Goal: Use online tool/utility: Utilize a website feature to perform a specific function

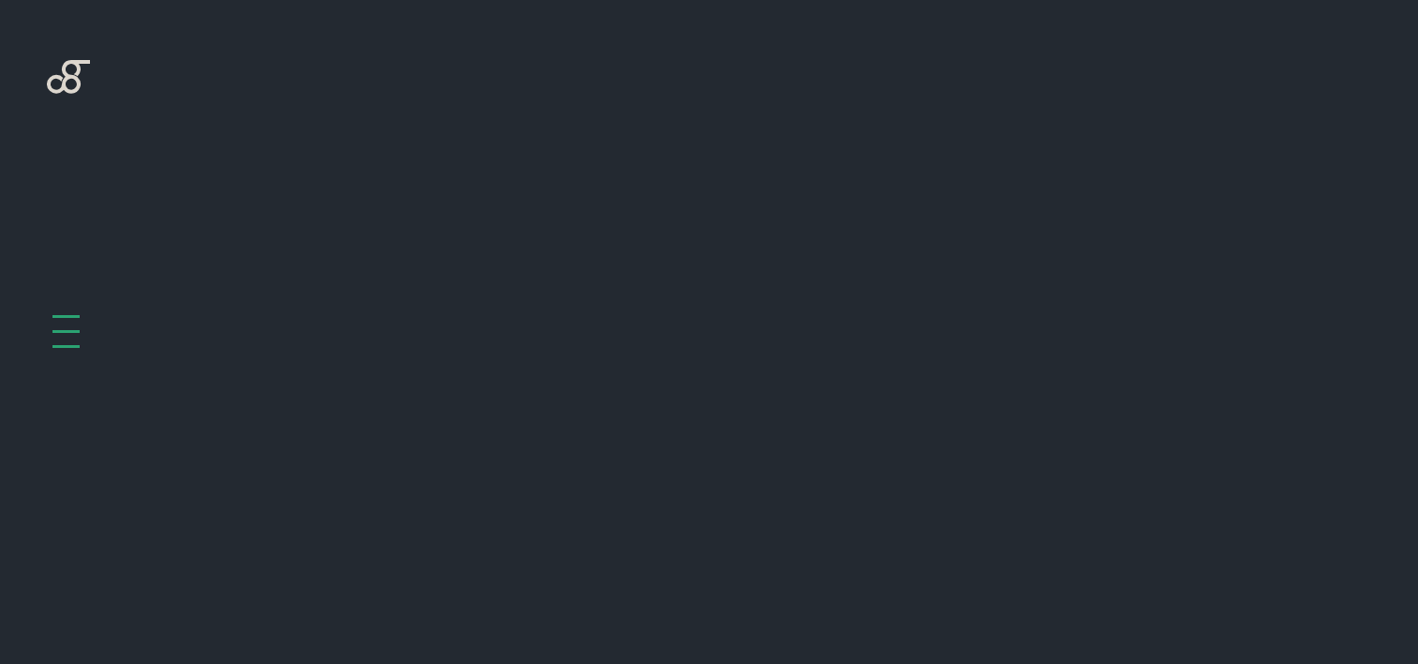
scroll to position [748, 0]
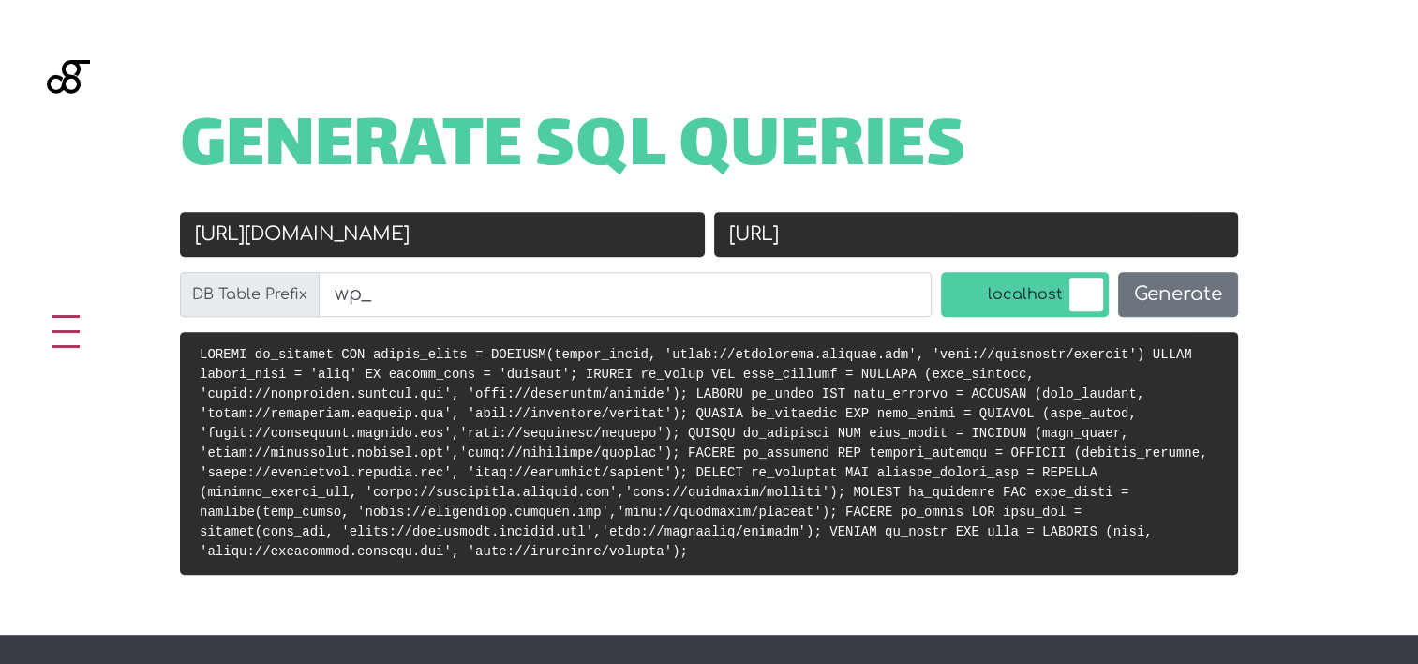
click at [604, 229] on input "https://production.qasemti.com" at bounding box center [442, 234] width 525 height 45
paste input "://localhost/tlc/"
type input "[URL]"
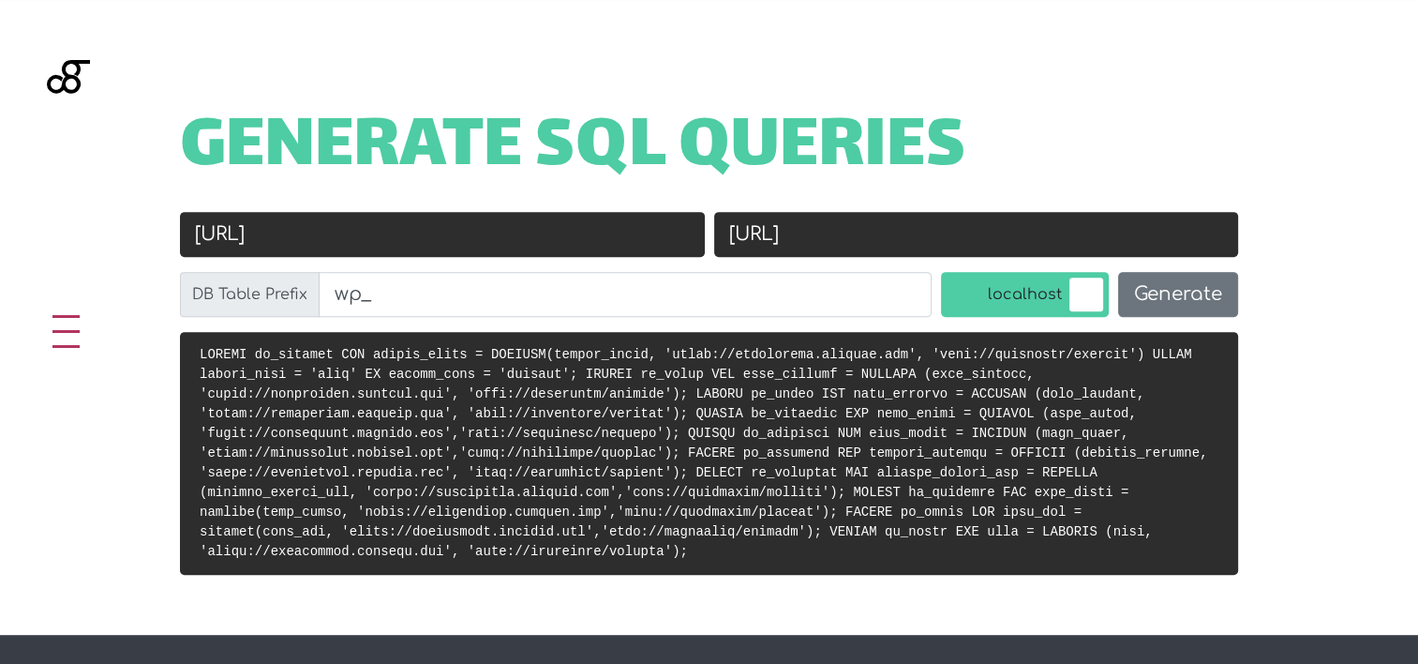
click at [812, 246] on input "http://localhost/qasemti" at bounding box center [976, 234] width 525 height 45
drag, startPoint x: 812, startPoint y: 246, endPoint x: 1006, endPoint y: 225, distance: 195.2
click at [1006, 225] on input "http://localhost/qasemti" at bounding box center [976, 234] width 525 height 45
paste input "stg-tlc.ids.com.lb"
click at [767, 236] on input "http://stg-tlc.ids.com.lb" at bounding box center [976, 234] width 525 height 45
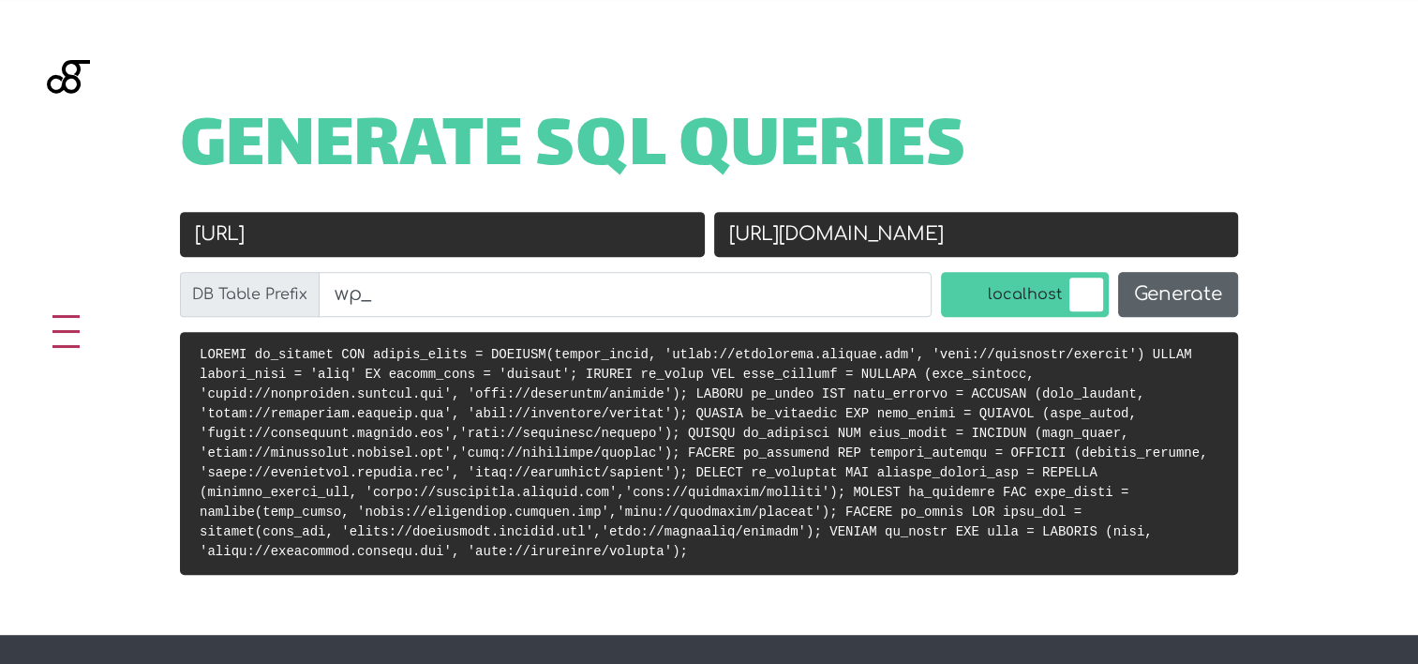
type input "[URL][DOMAIN_NAME]"
click at [1136, 285] on button "Generate" at bounding box center [1178, 294] width 120 height 45
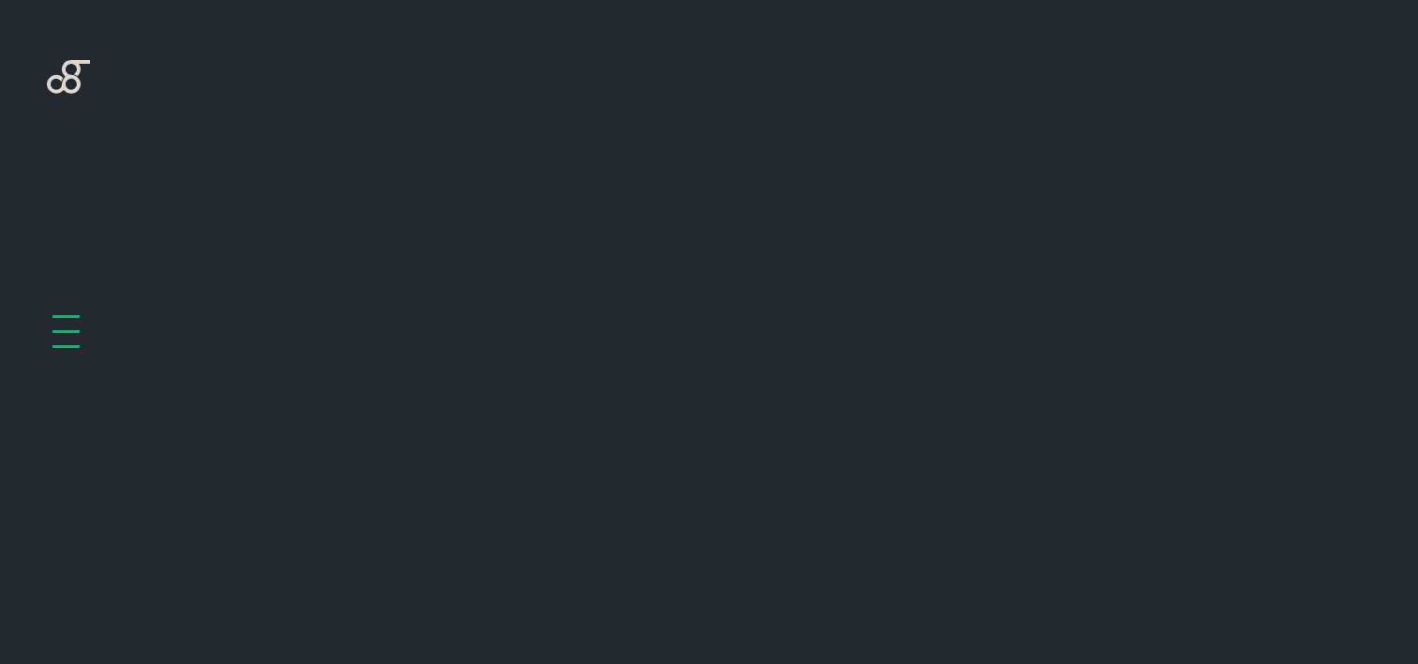
scroll to position [748, 0]
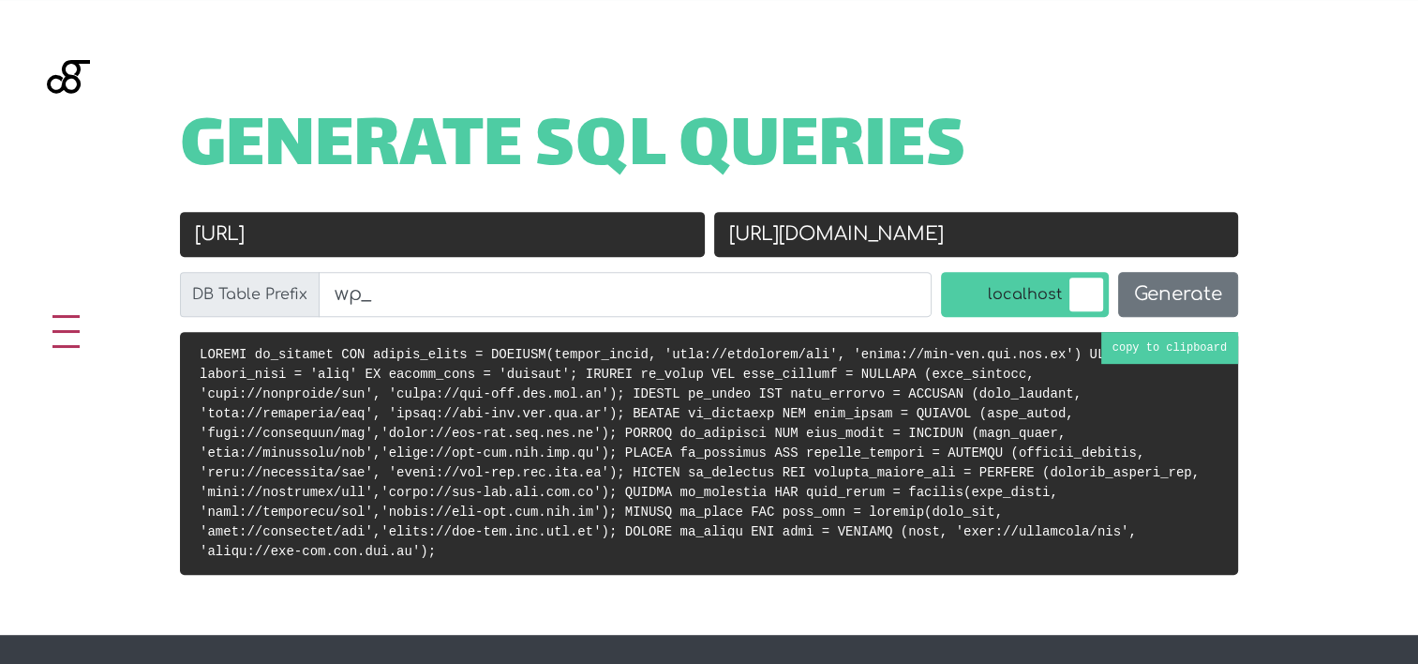
click at [692, 390] on code at bounding box center [700, 453] width 1000 height 212
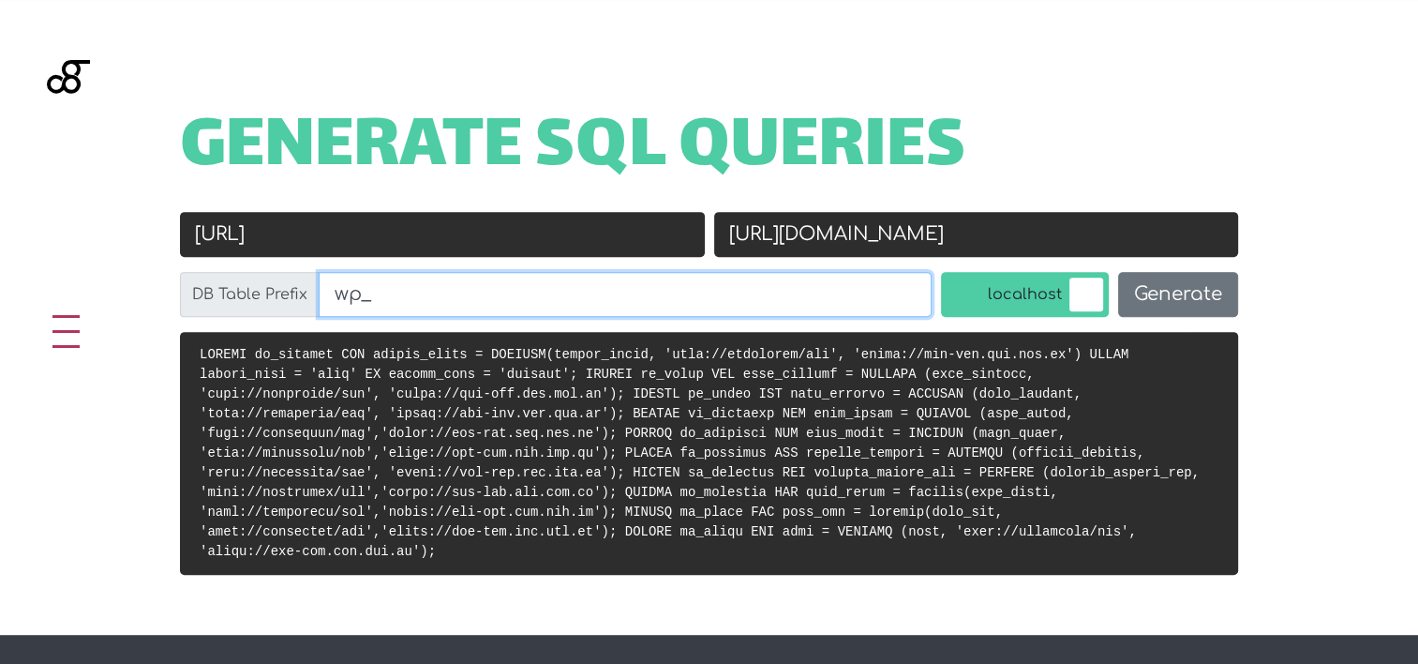
drag, startPoint x: 364, startPoint y: 291, endPoint x: 274, endPoint y: 295, distance: 90.1
click at [274, 295] on div "DB Table Prefix wp_" at bounding box center [556, 294] width 752 height 45
type input "tlc_"
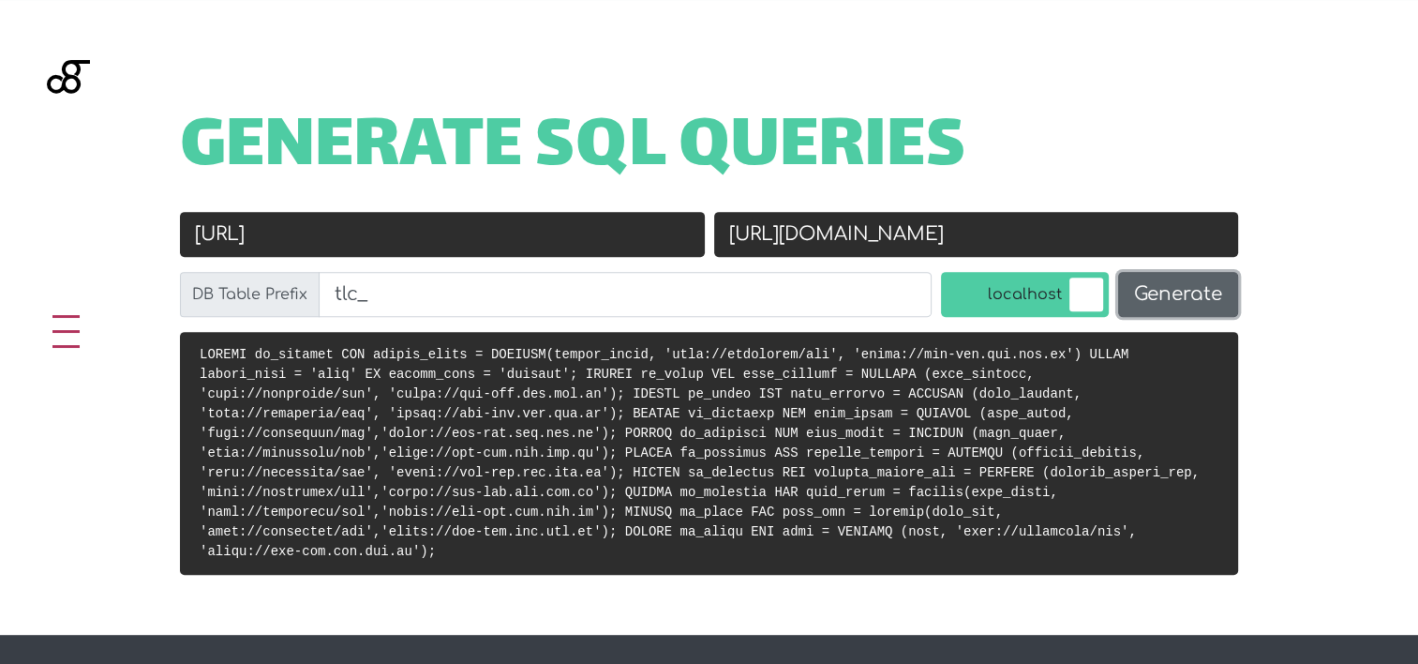
click at [1230, 298] on button "Generate" at bounding box center [1178, 294] width 120 height 45
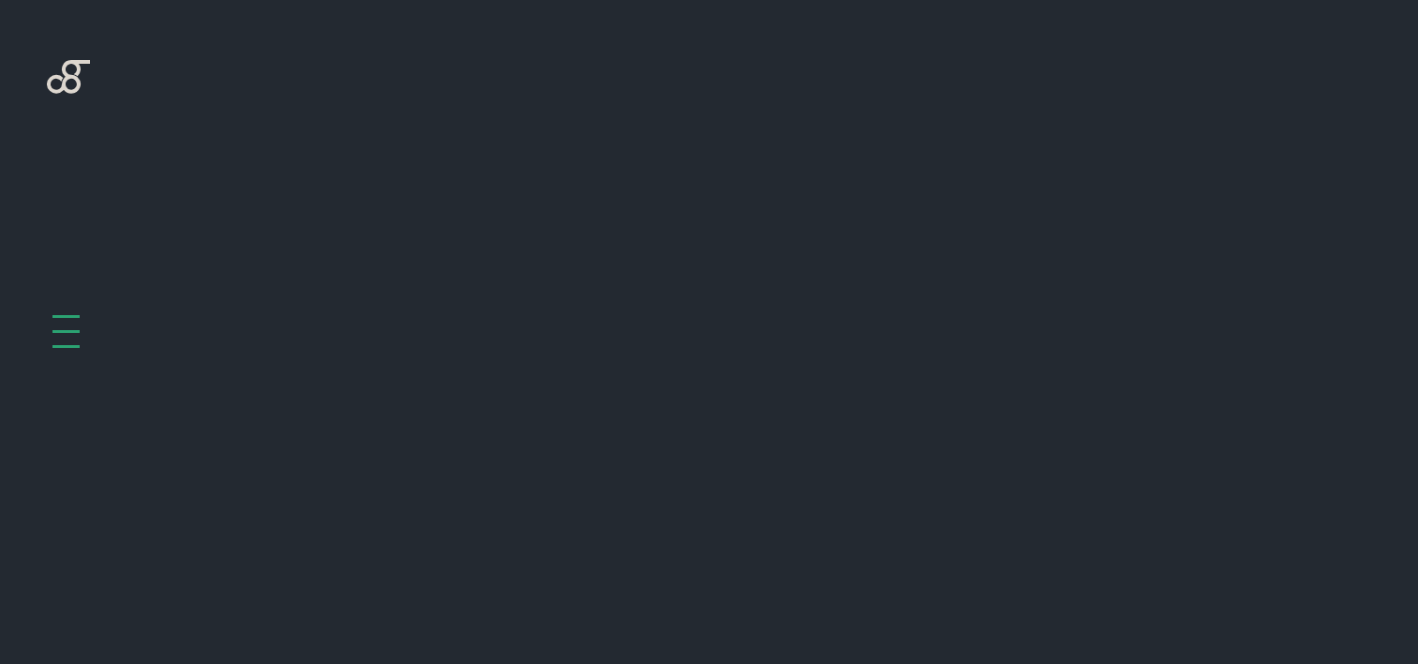
scroll to position [748, 0]
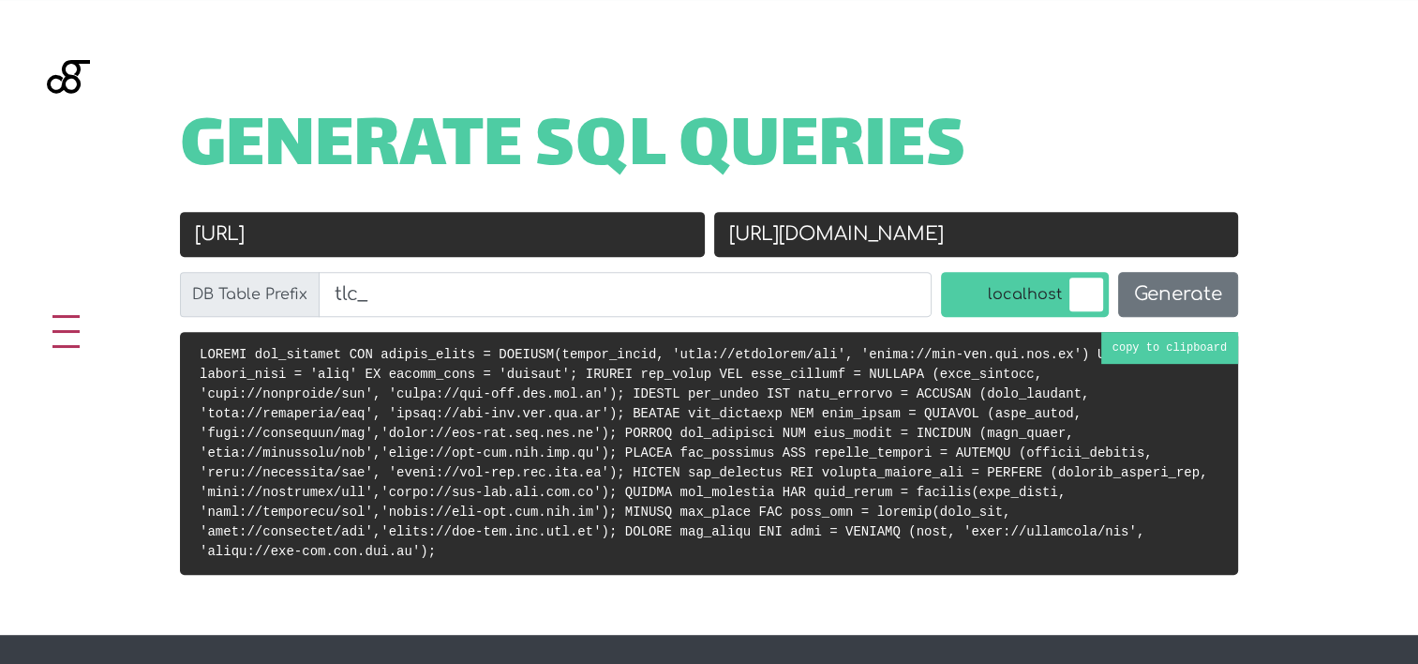
click at [754, 468] on code at bounding box center [704, 453] width 1008 height 212
